Goal: Task Accomplishment & Management: Complete application form

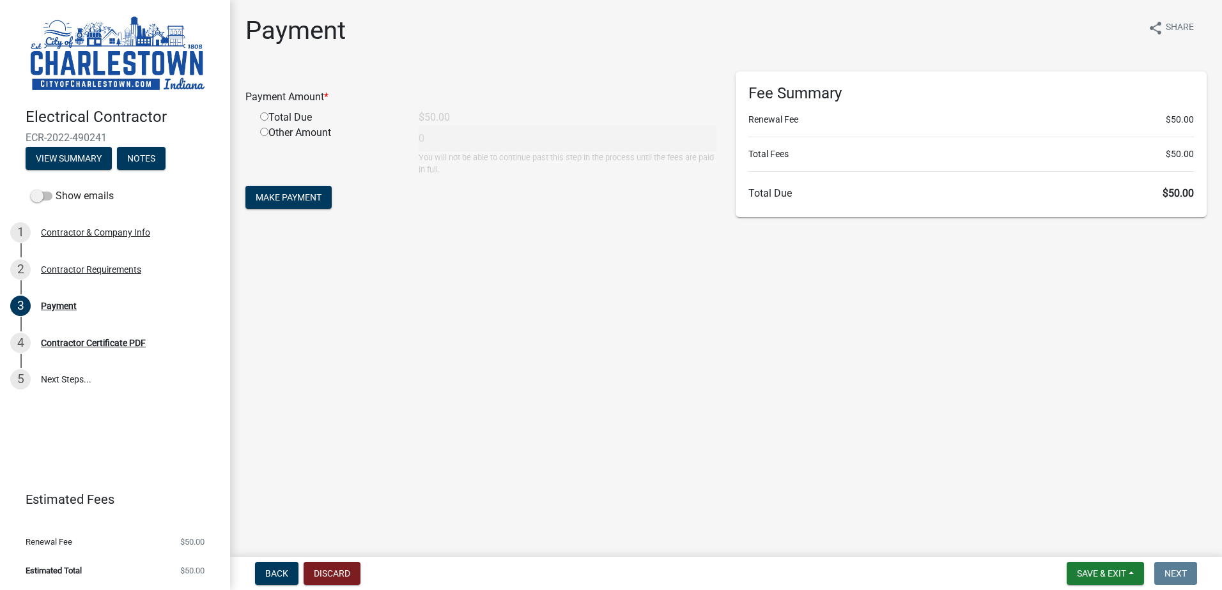
click at [265, 117] on input "radio" at bounding box center [264, 116] width 8 height 8
radio input "true"
type input "50"
click at [282, 188] on button "Make Payment" at bounding box center [288, 197] width 86 height 23
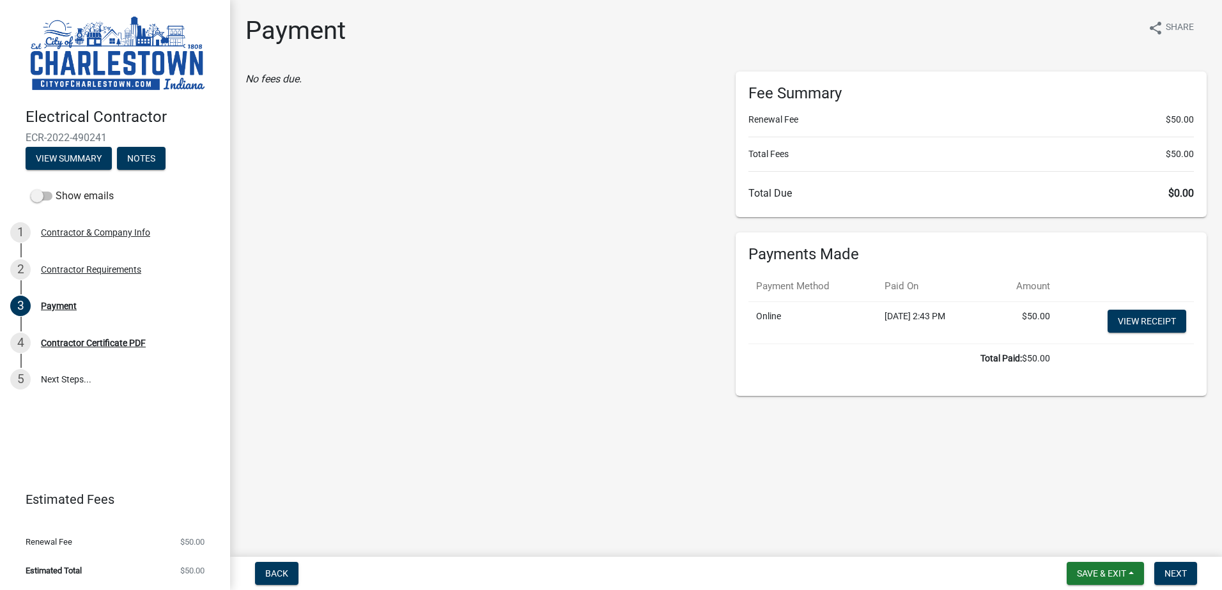
click at [642, 154] on div "No fees due." at bounding box center [481, 234] width 490 height 325
click at [1200, 575] on form "Save & Exit Save Save & Exit Next" at bounding box center [1131, 573] width 141 height 23
click at [1183, 574] on span "Next" at bounding box center [1175, 574] width 22 height 10
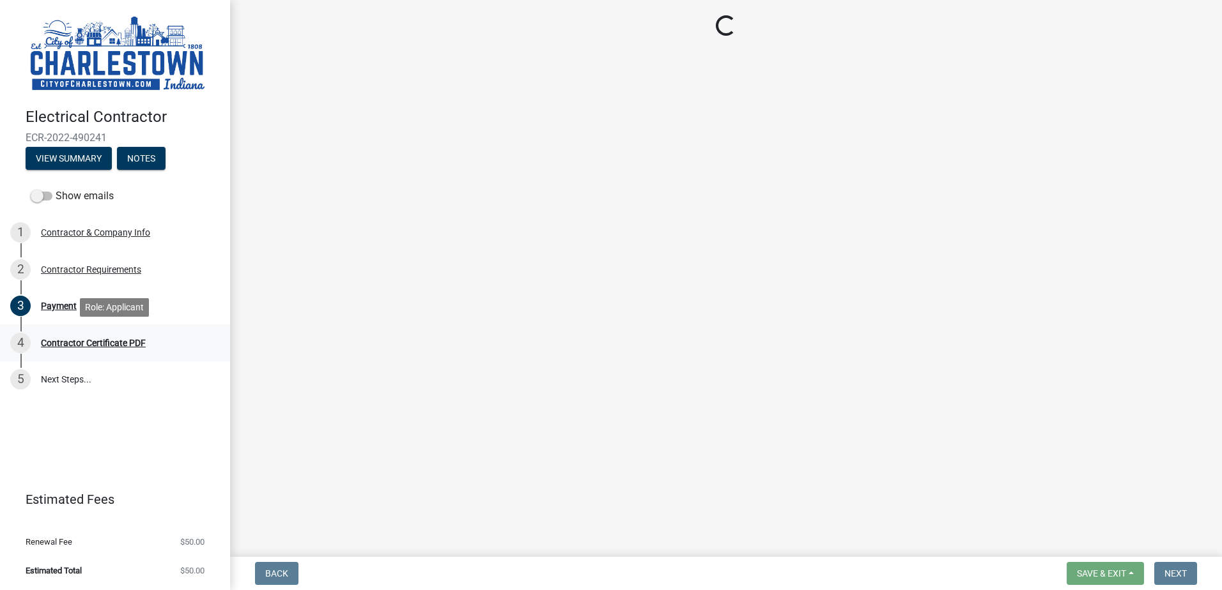
click at [127, 351] on div "4 Contractor Certificate PDF" at bounding box center [109, 343] width 199 height 20
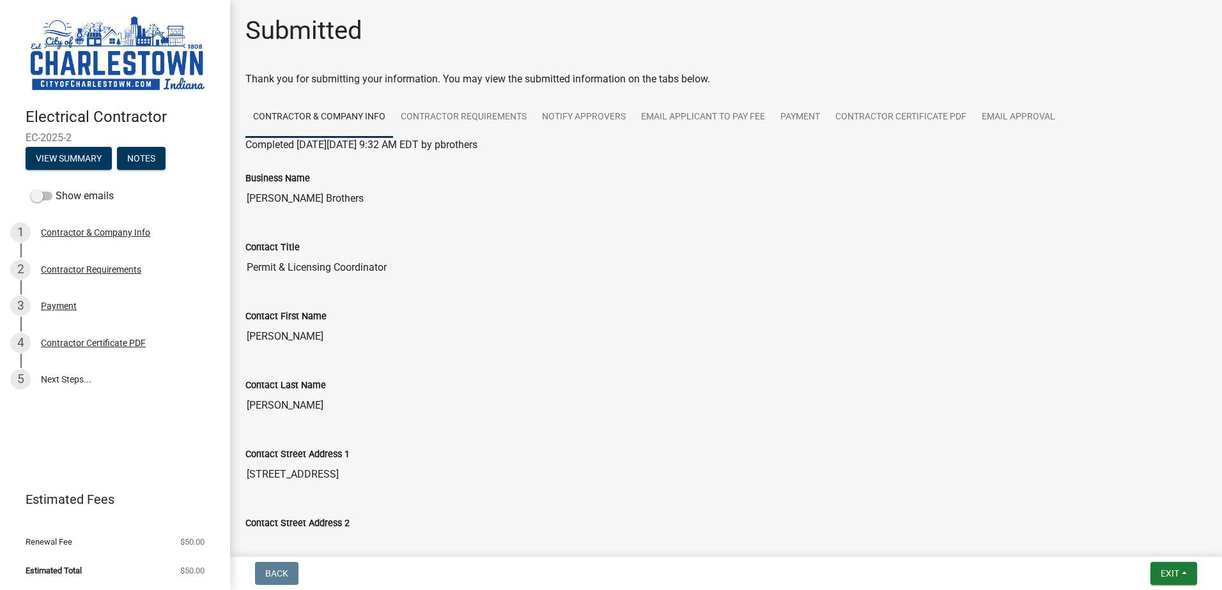
click at [717, 319] on div "Contact First Name" at bounding box center [725, 316] width 961 height 15
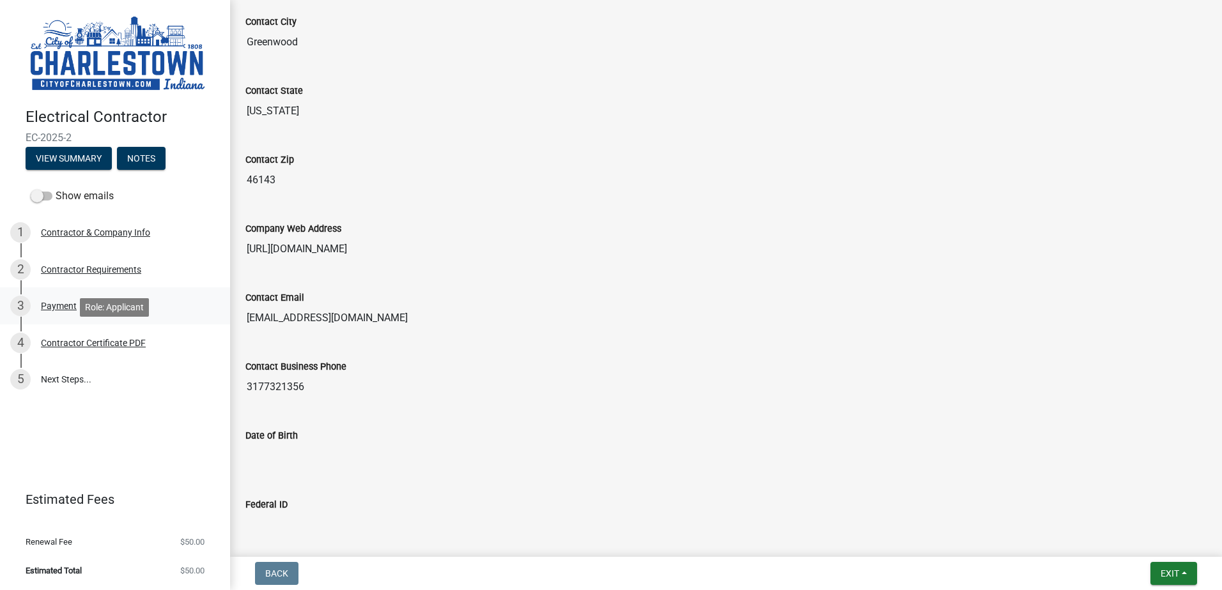
scroll to position [445, 0]
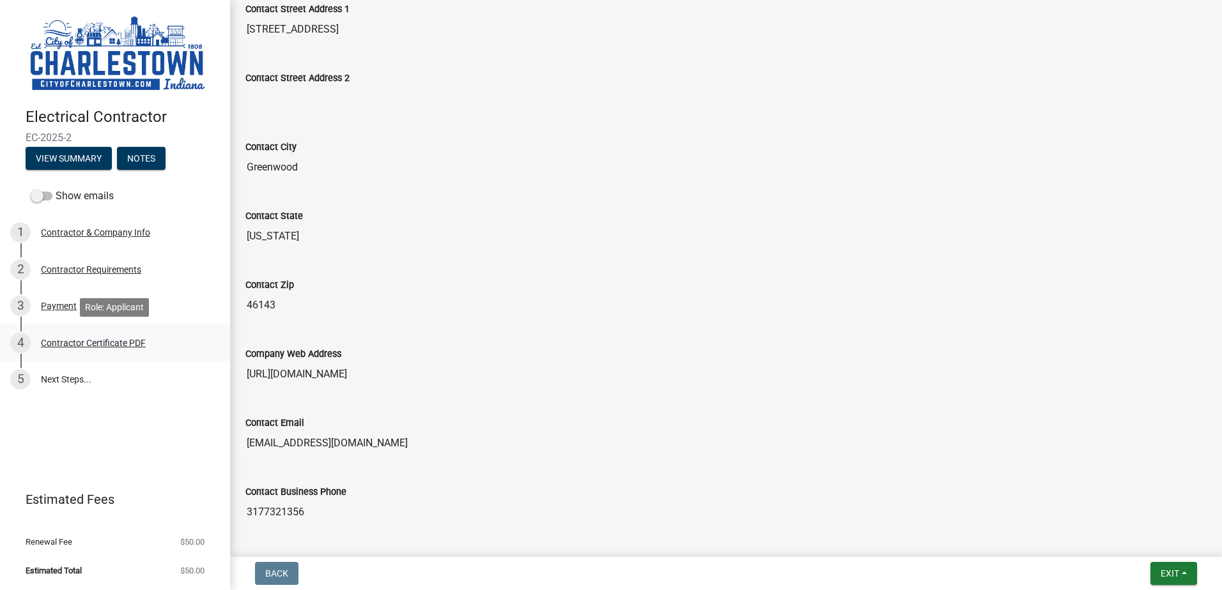
click at [89, 341] on div "Contractor Certificate PDF" at bounding box center [93, 343] width 105 height 9
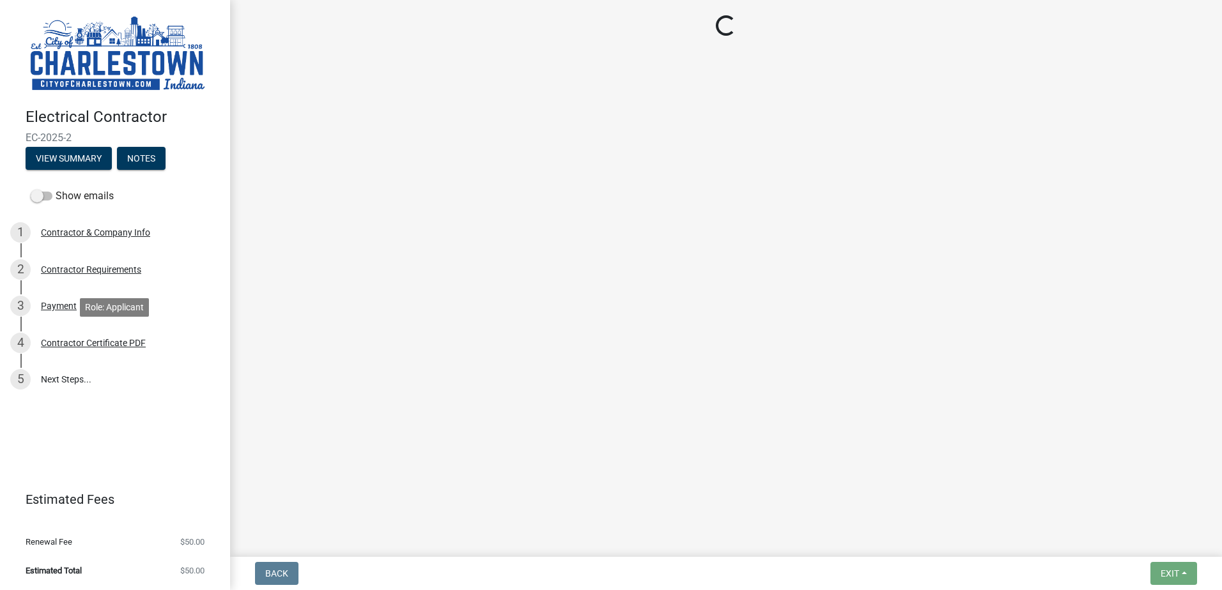
scroll to position [0, 0]
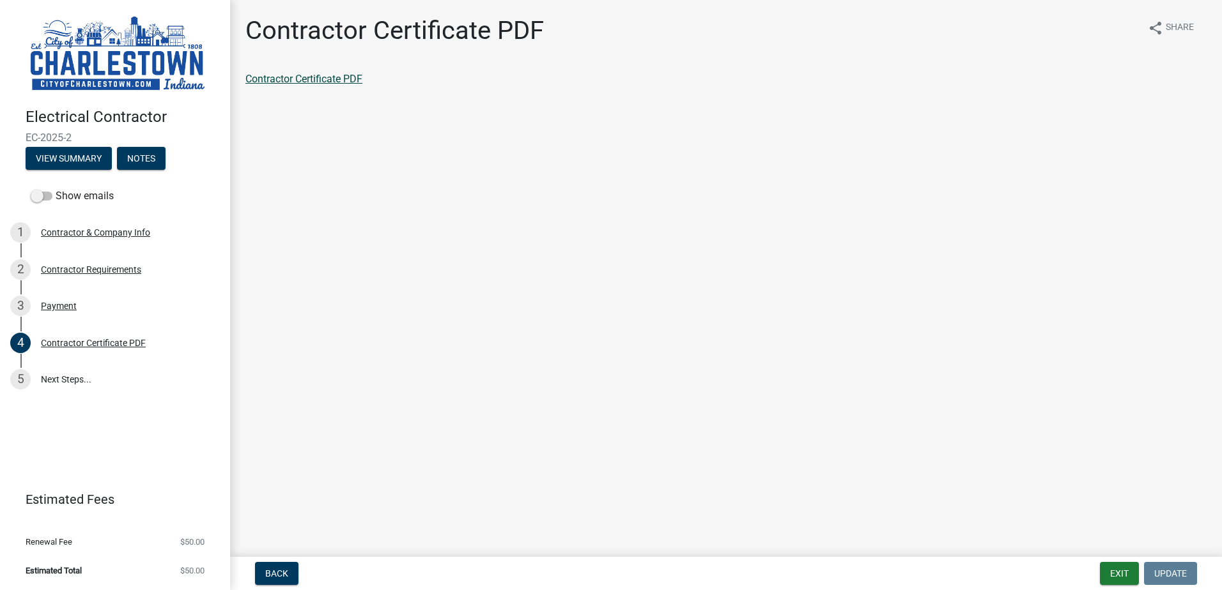
click at [356, 81] on link "Contractor Certificate PDF" at bounding box center [303, 79] width 117 height 12
